Goal: Information Seeking & Learning: Learn about a topic

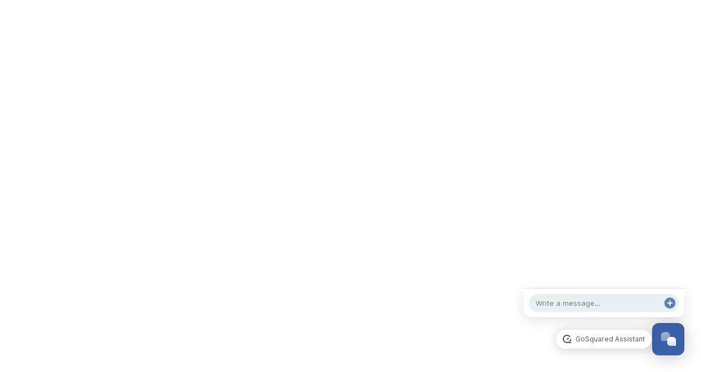
scroll to position [282, 0]
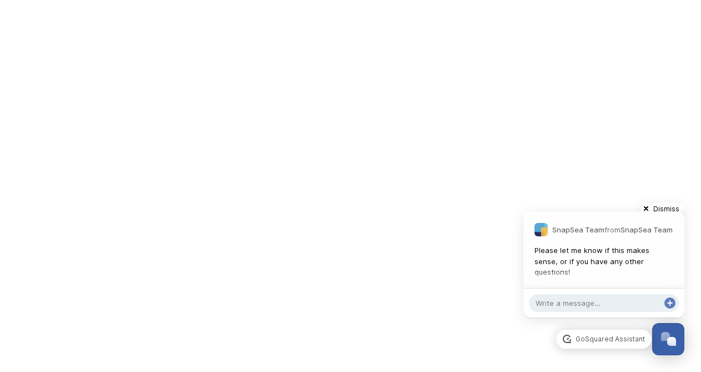
click at [676, 206] on div at bounding box center [662, 208] width 55 height 22
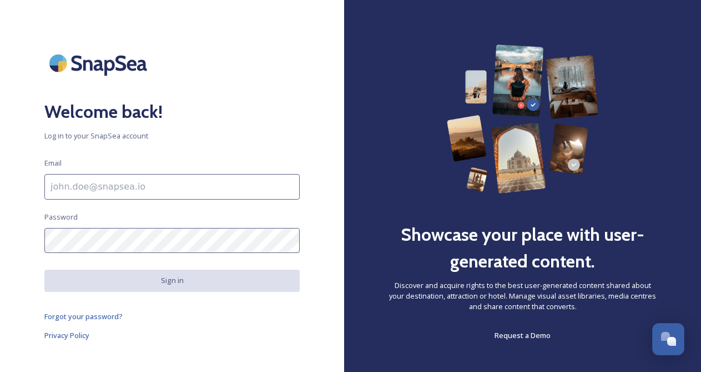
click at [162, 76] on div at bounding box center [171, 62] width 255 height 37
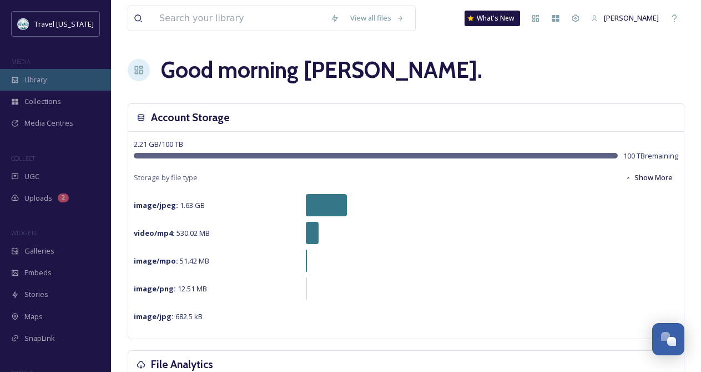
click at [51, 74] on div "Library" at bounding box center [55, 80] width 111 height 22
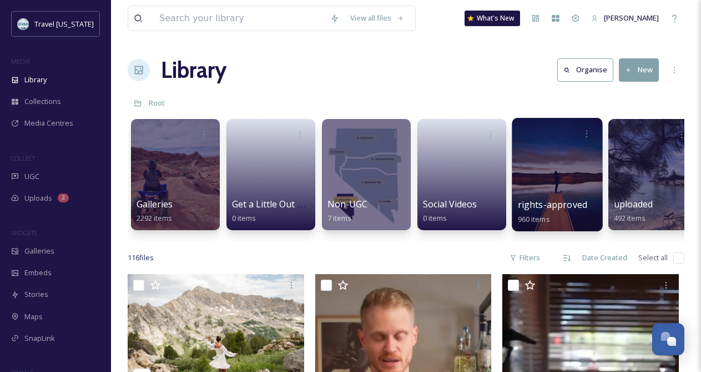
click at [553, 182] on div at bounding box center [557, 174] width 91 height 113
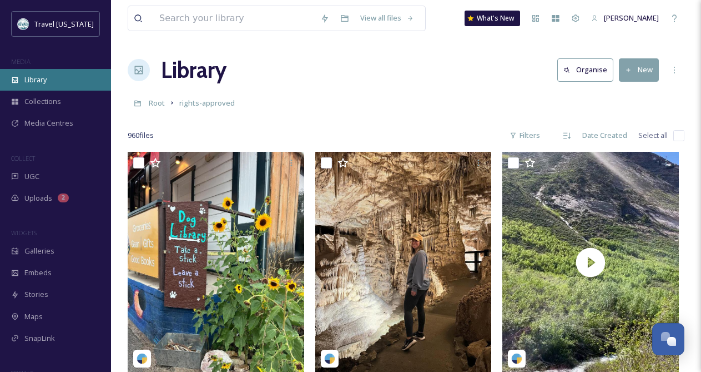
click at [34, 78] on span "Library" at bounding box center [35, 79] width 22 height 11
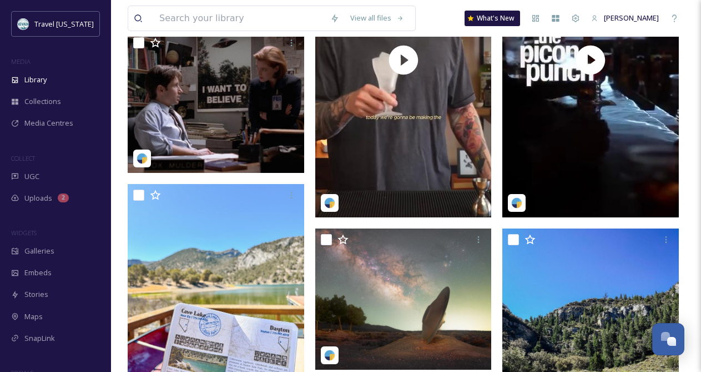
scroll to position [508, 0]
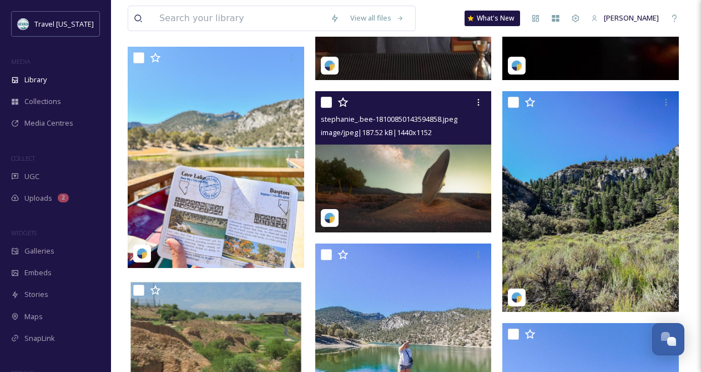
click at [380, 167] on img at bounding box center [403, 161] width 177 height 141
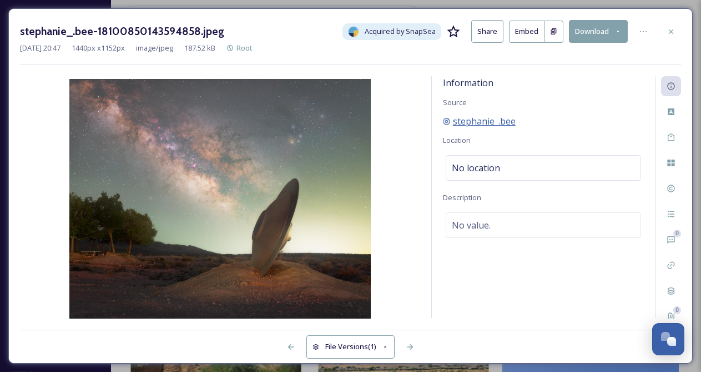
click at [486, 123] on span "stephanie_.bee" at bounding box center [484, 120] width 63 height 13
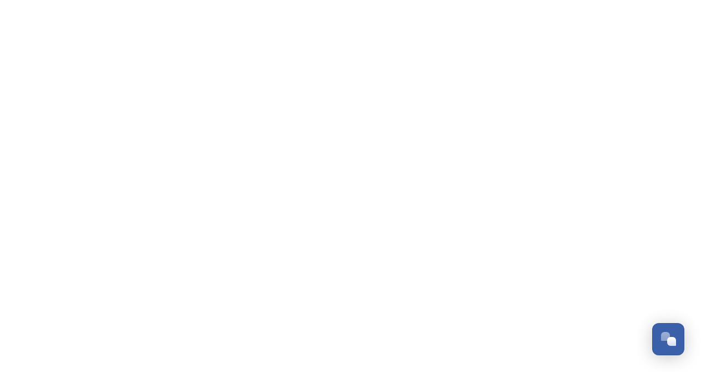
scroll to position [282, 0]
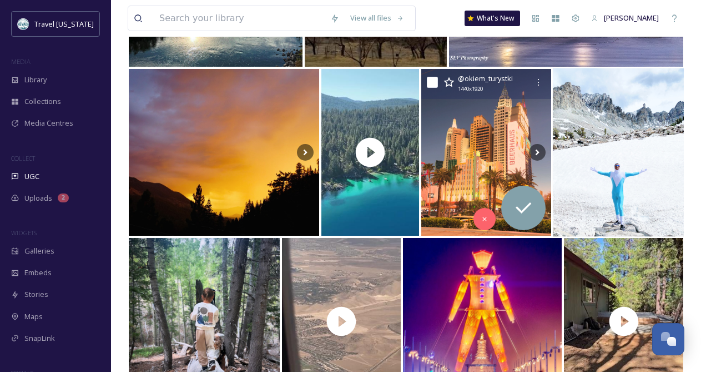
scroll to position [272, 0]
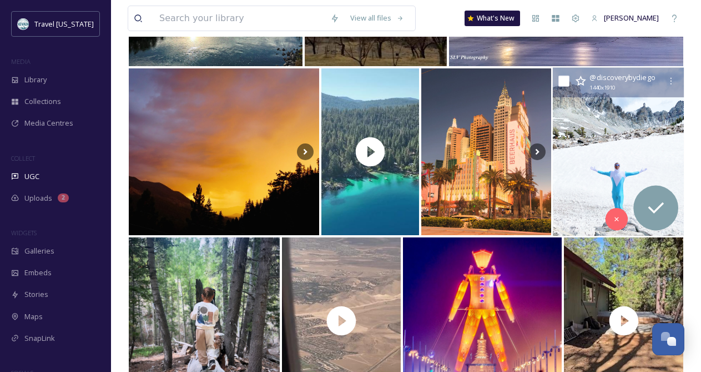
click at [602, 129] on img at bounding box center [619, 152] width 132 height 168
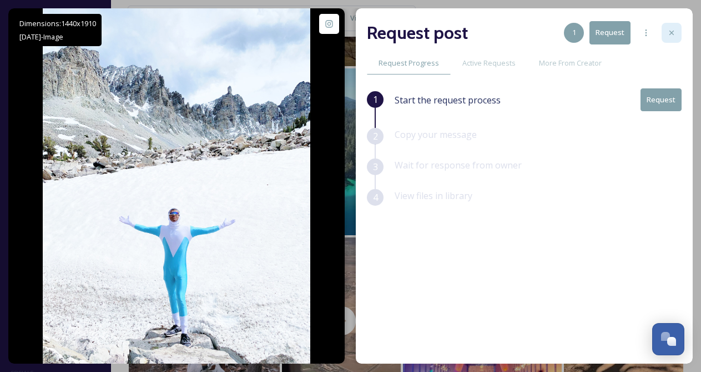
click at [677, 34] on div at bounding box center [672, 33] width 20 height 20
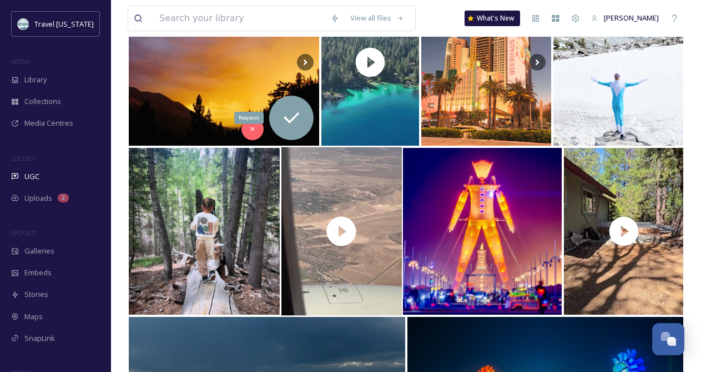
scroll to position [364, 0]
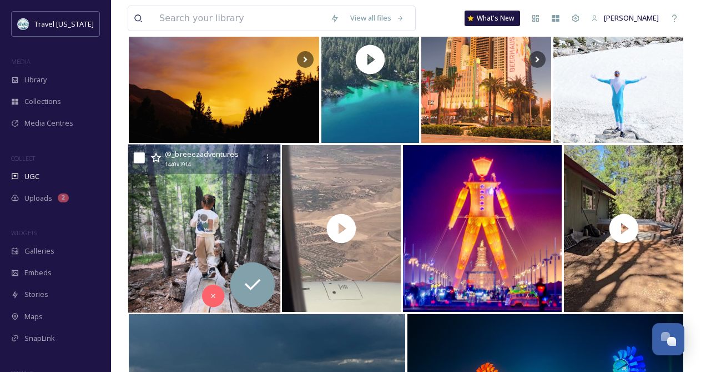
click at [182, 197] on img at bounding box center [204, 228] width 152 height 168
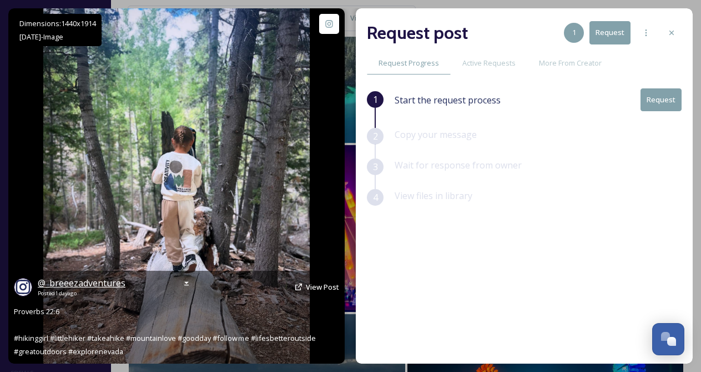
click at [109, 278] on span "@ _breeezadventures" at bounding box center [82, 283] width 88 height 12
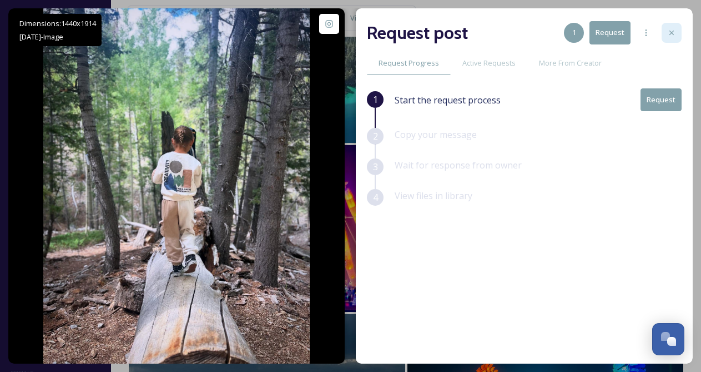
click at [675, 31] on icon at bounding box center [672, 32] width 9 height 9
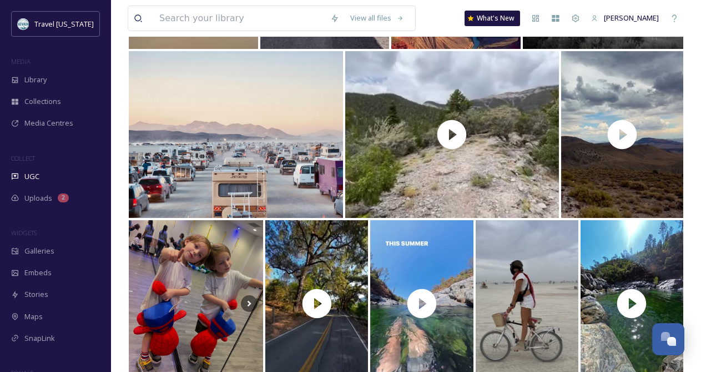
scroll to position [2220, 0]
